Goal: Navigation & Orientation: Find specific page/section

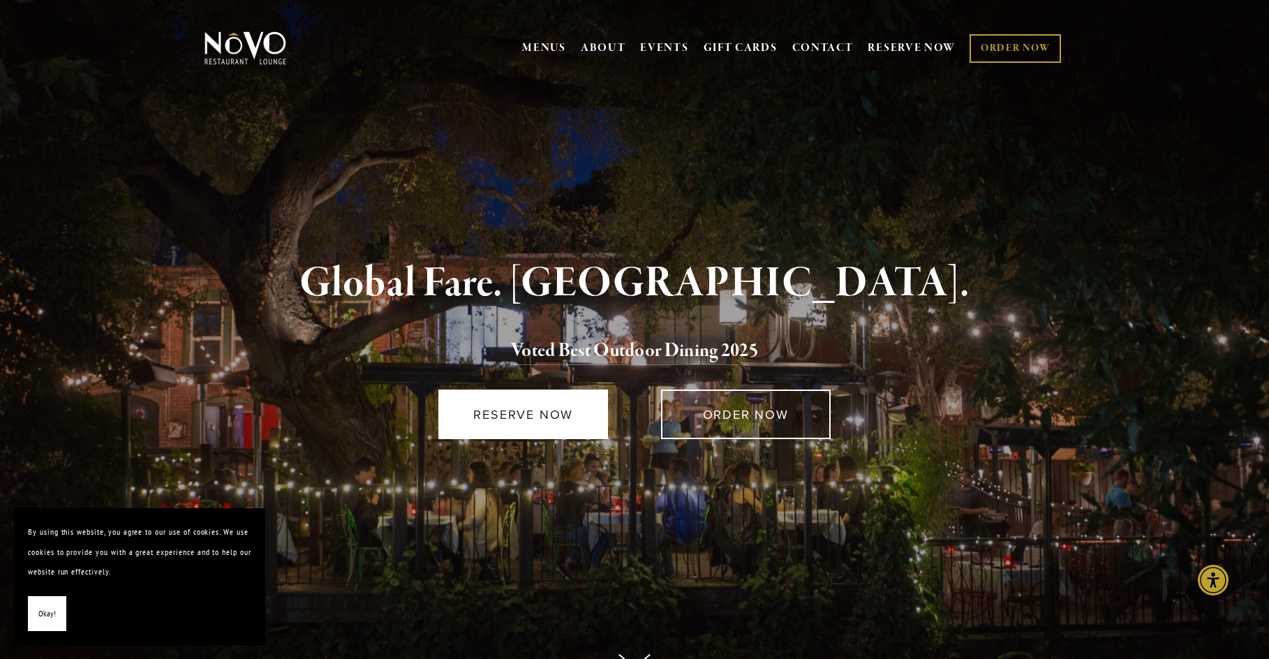
click at [575, 414] on link "RESERVE NOW" at bounding box center [523, 414] width 170 height 50
click at [54, 625] on button "Okay!" at bounding box center [47, 614] width 38 height 36
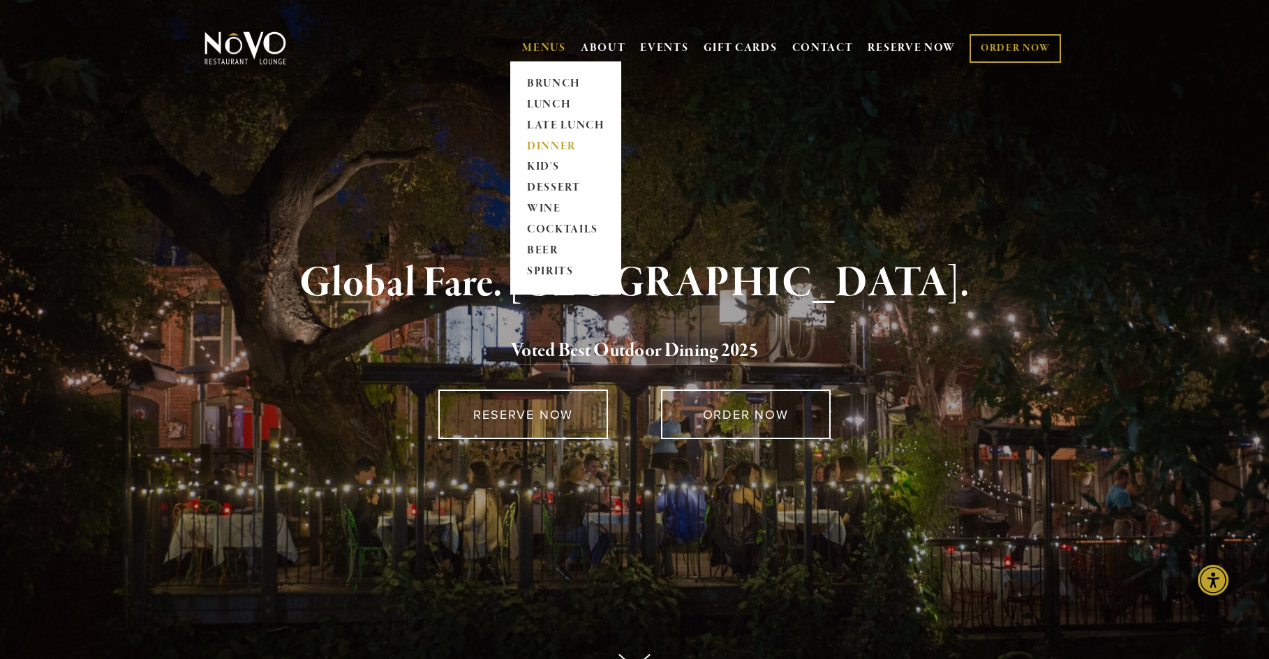
click at [561, 144] on link "DINNER" at bounding box center [565, 146] width 87 height 21
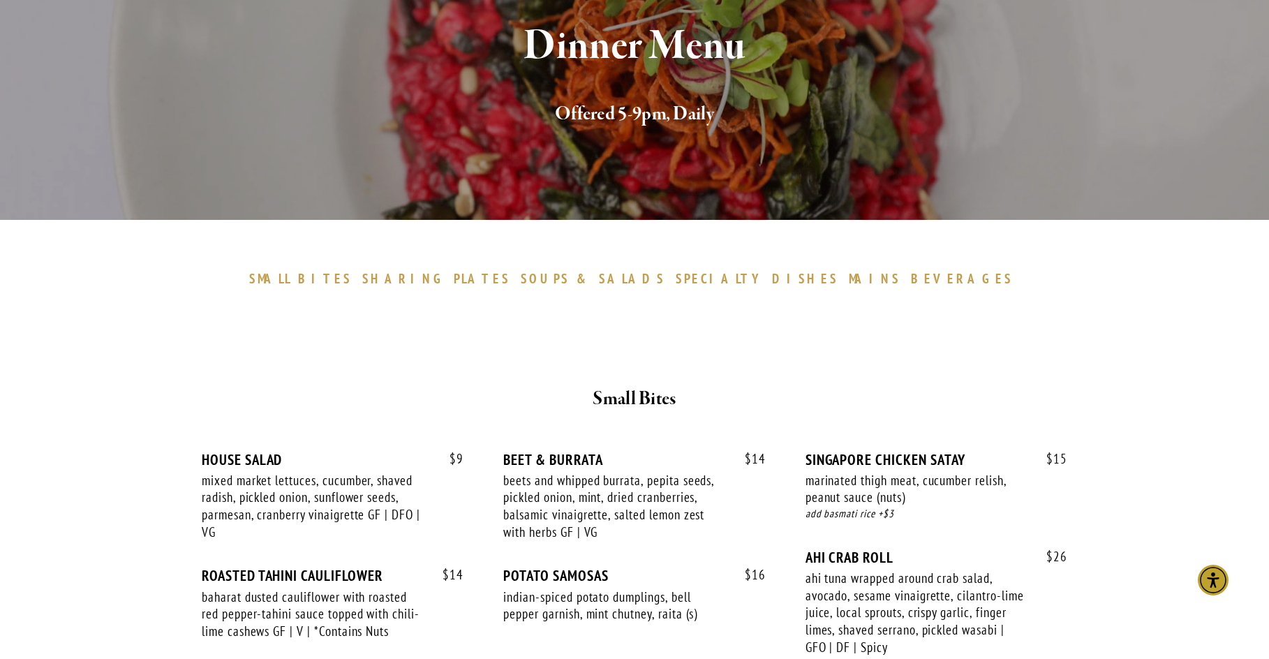
scroll to position [140, 0]
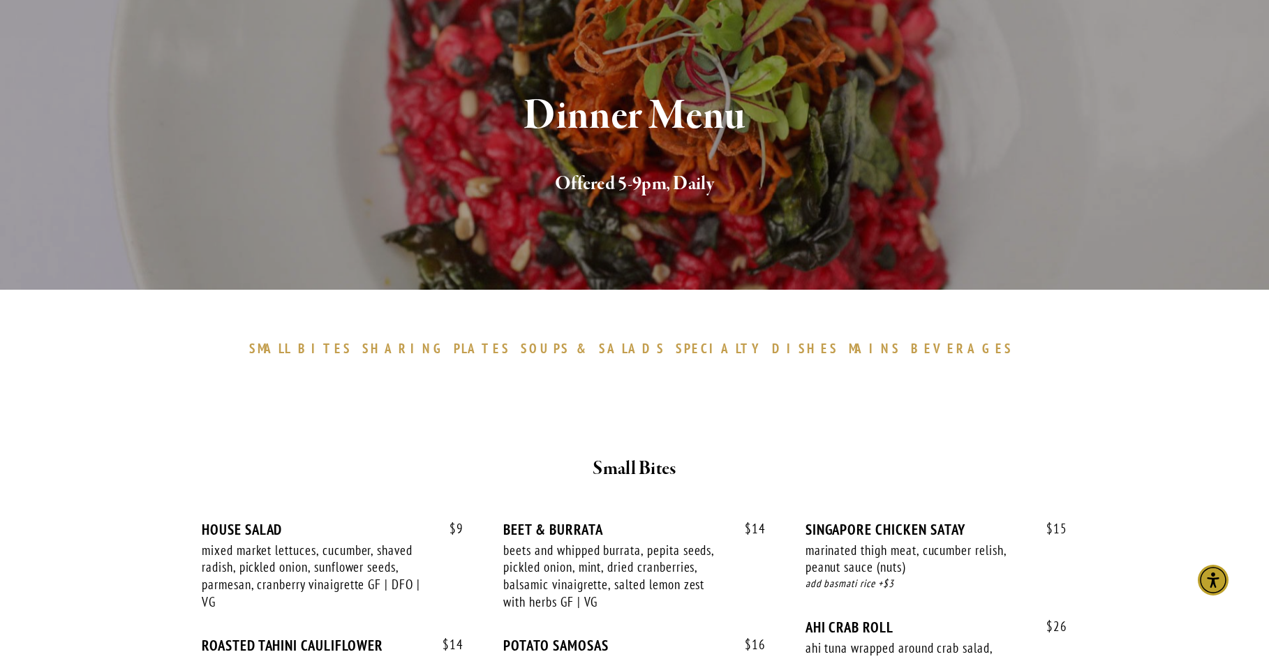
click at [911, 350] on span "BEVERAGES" at bounding box center [962, 348] width 102 height 17
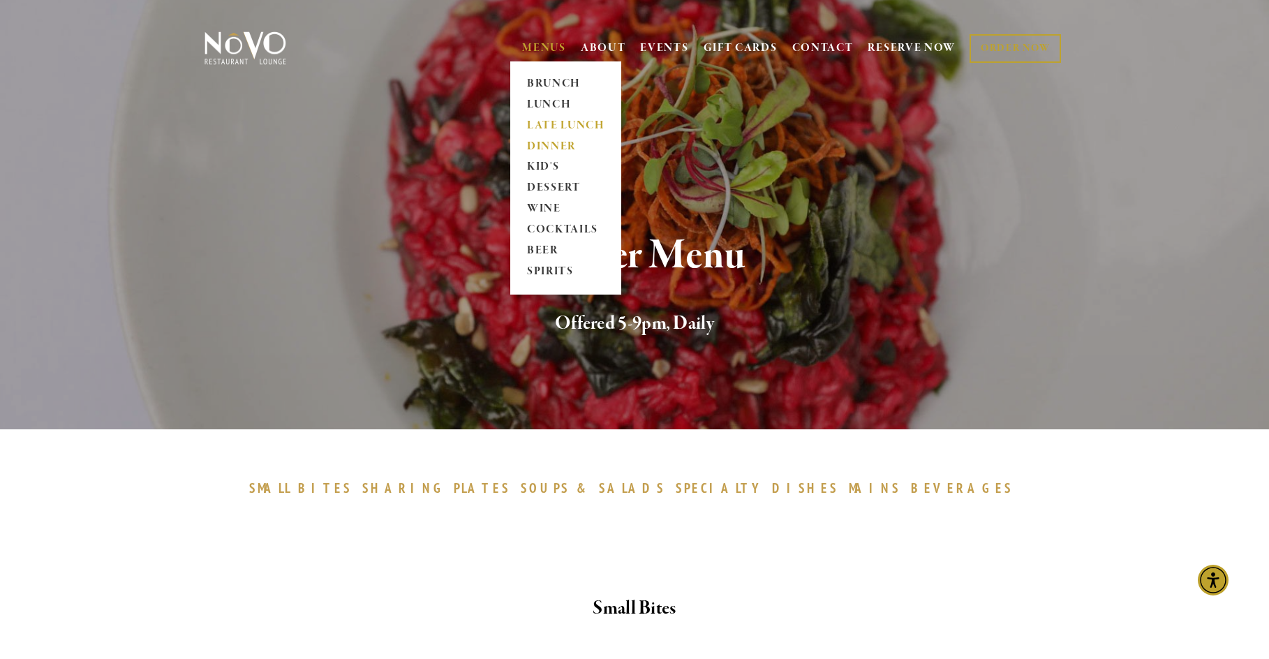
click at [565, 122] on link "LATE LUNCH" at bounding box center [565, 125] width 87 height 21
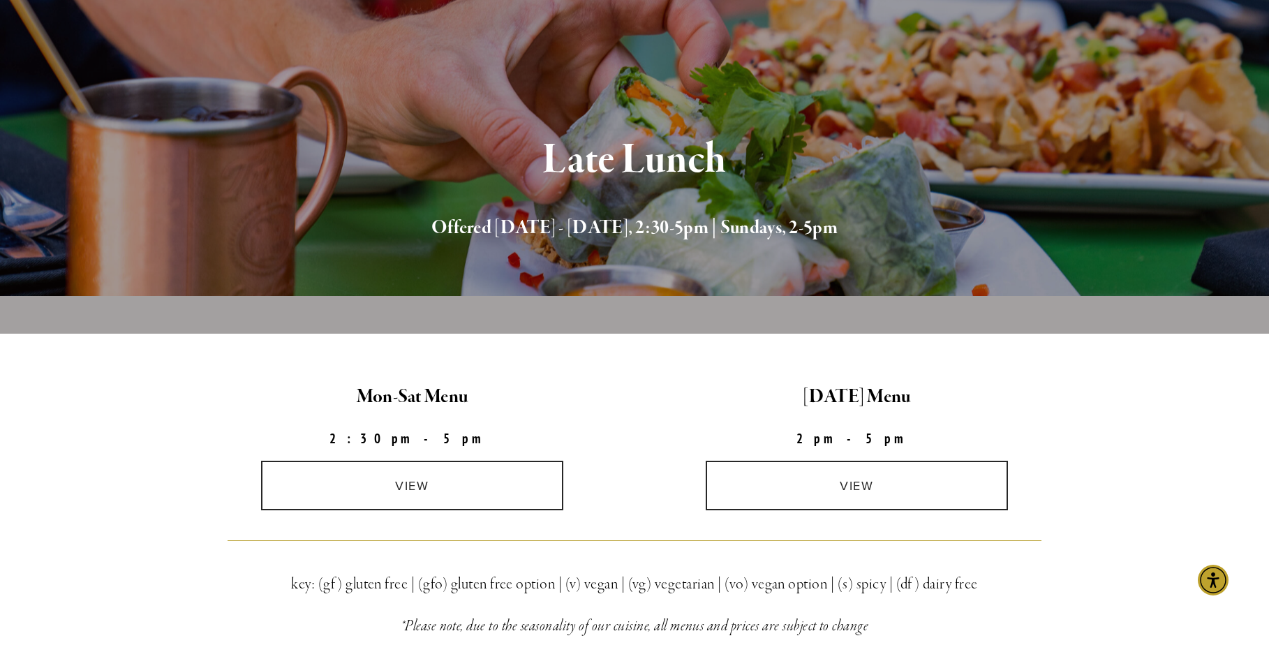
scroll to position [140, 0]
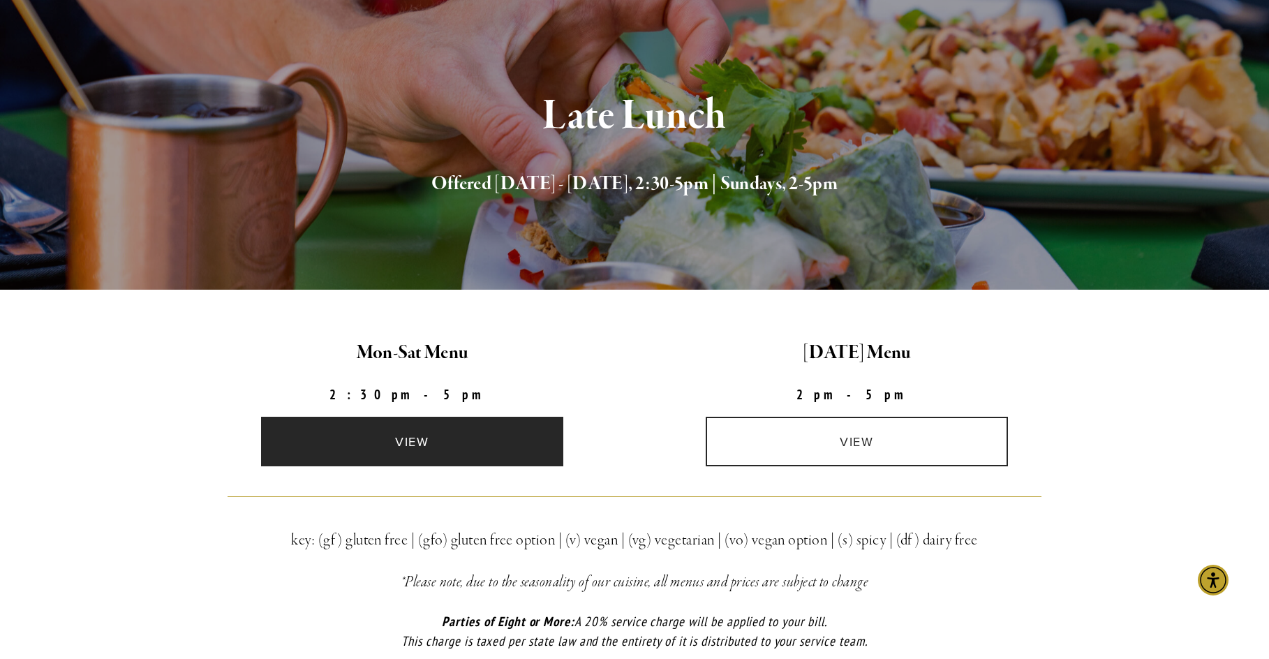
click at [522, 454] on link "view" at bounding box center [412, 442] width 303 height 50
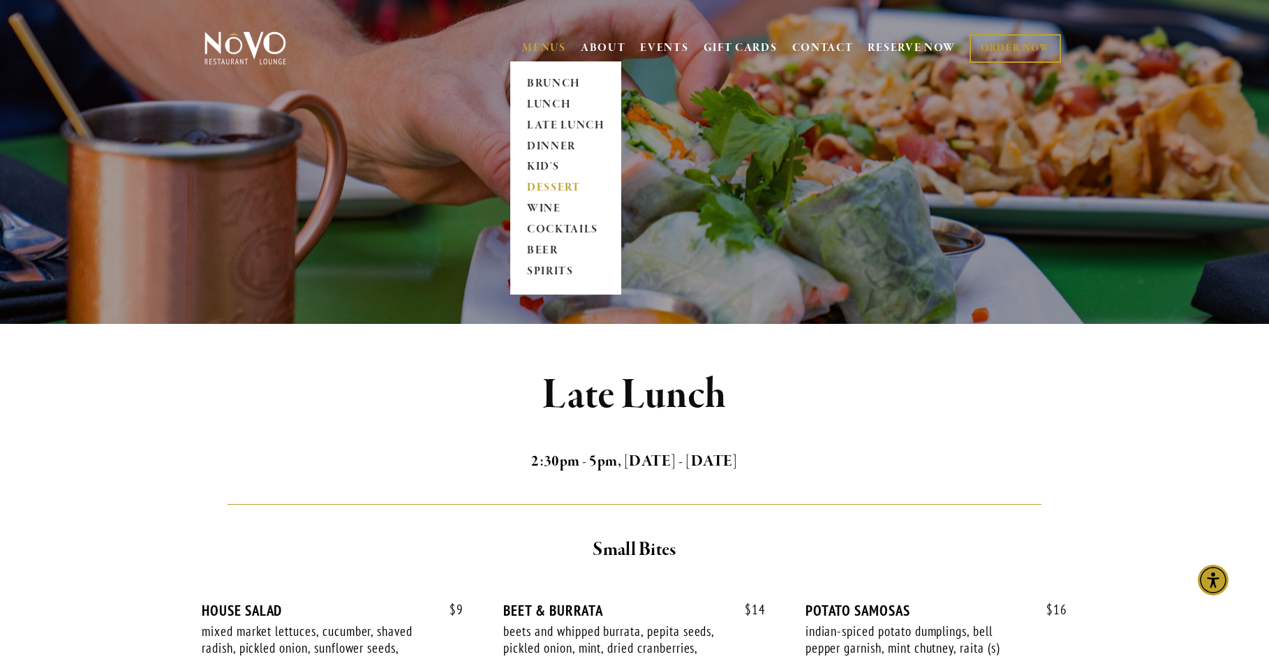
click at [554, 190] on link "DESSERT" at bounding box center [565, 188] width 87 height 21
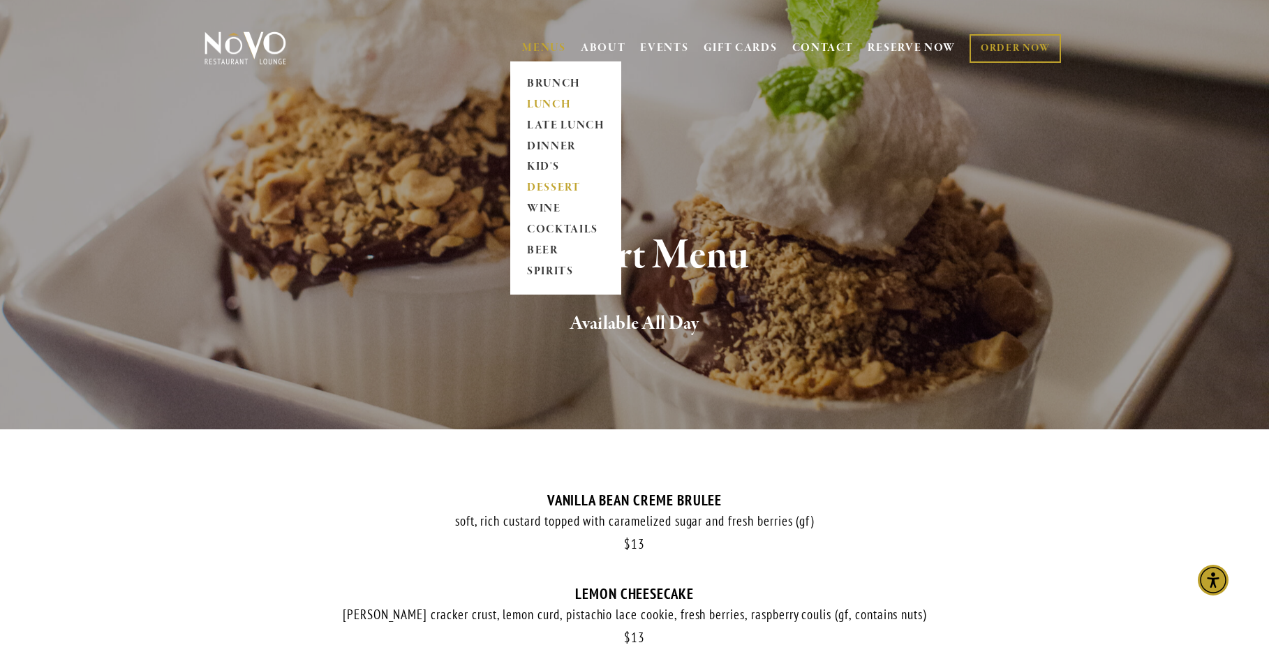
click at [549, 107] on link "LUNCH" at bounding box center [565, 104] width 87 height 21
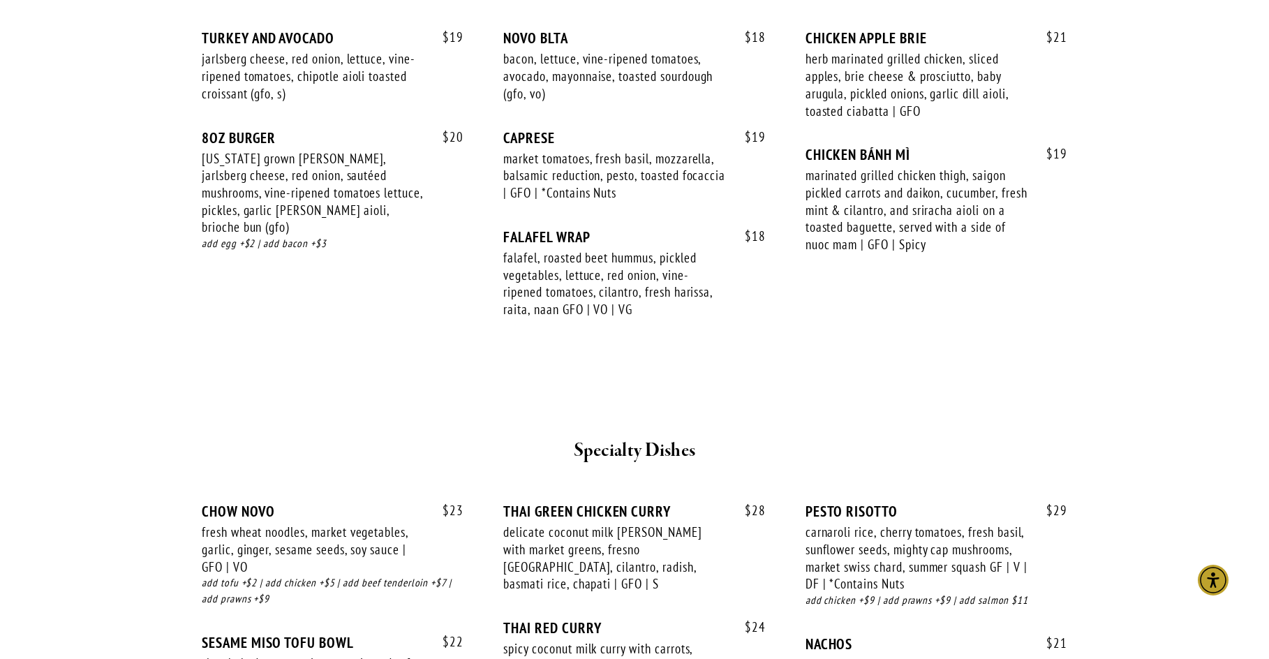
scroll to position [1954, 0]
